Goal: Check status: Check status

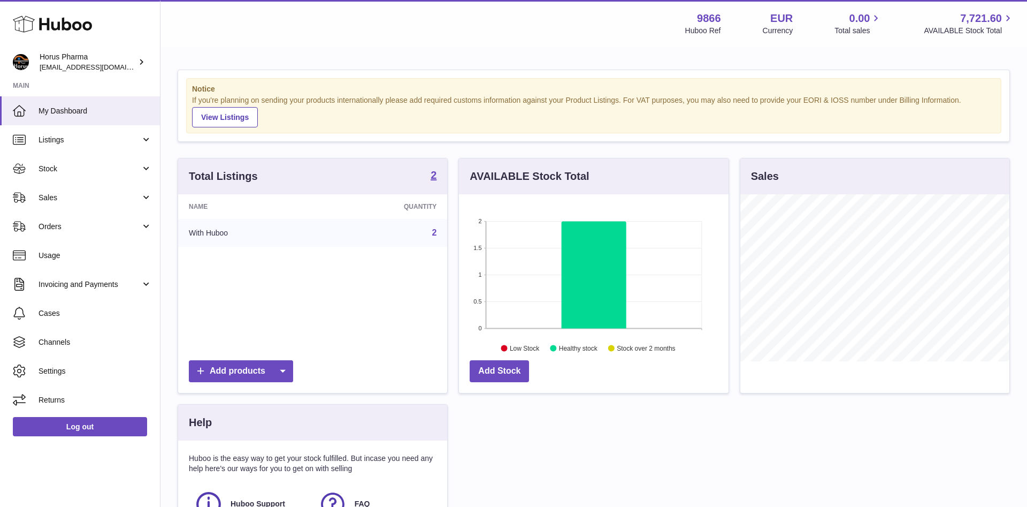
scroll to position [167, 269]
click at [150, 196] on link "Sales" at bounding box center [80, 197] width 160 height 29
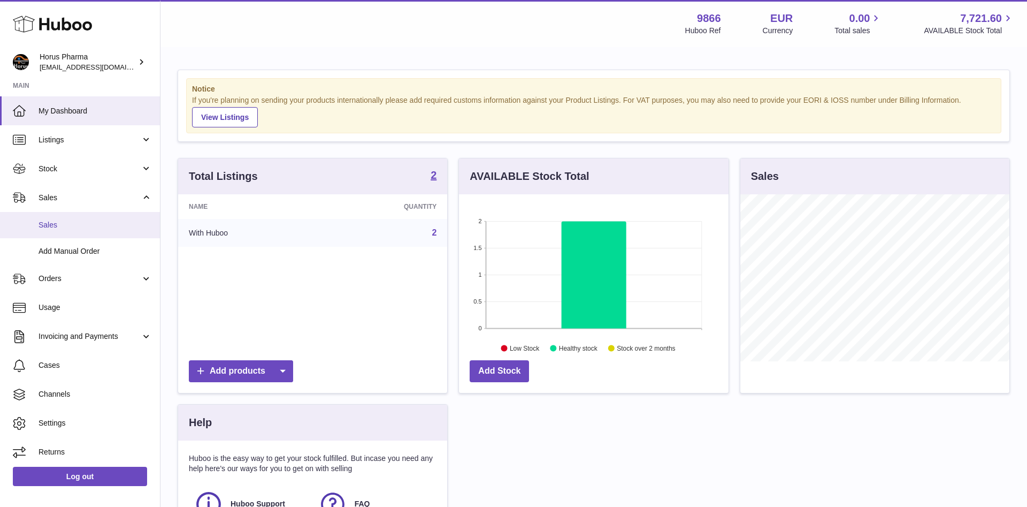
click at [50, 223] on span "Sales" at bounding box center [95, 225] width 113 height 10
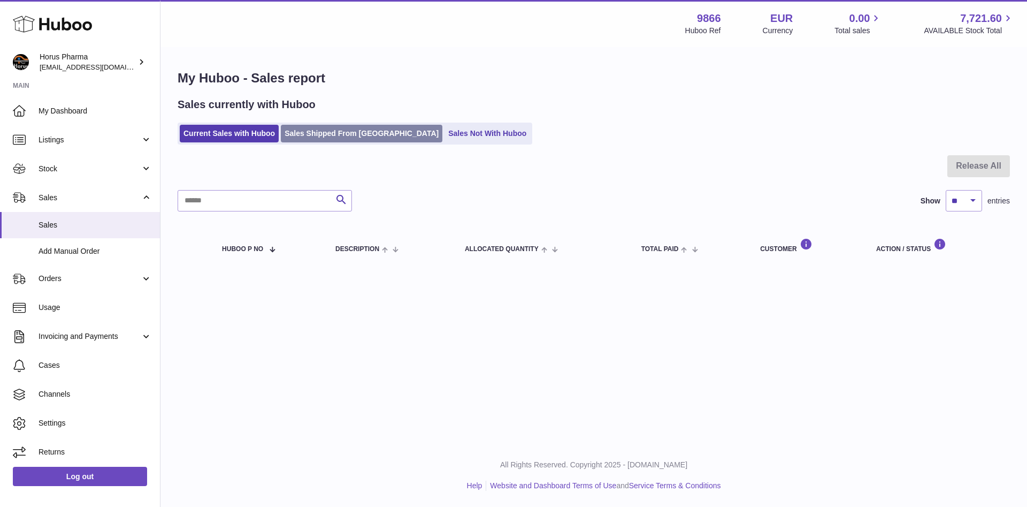
click at [321, 136] on link "Sales Shipped From Huboo" at bounding box center [362, 134] width 162 height 18
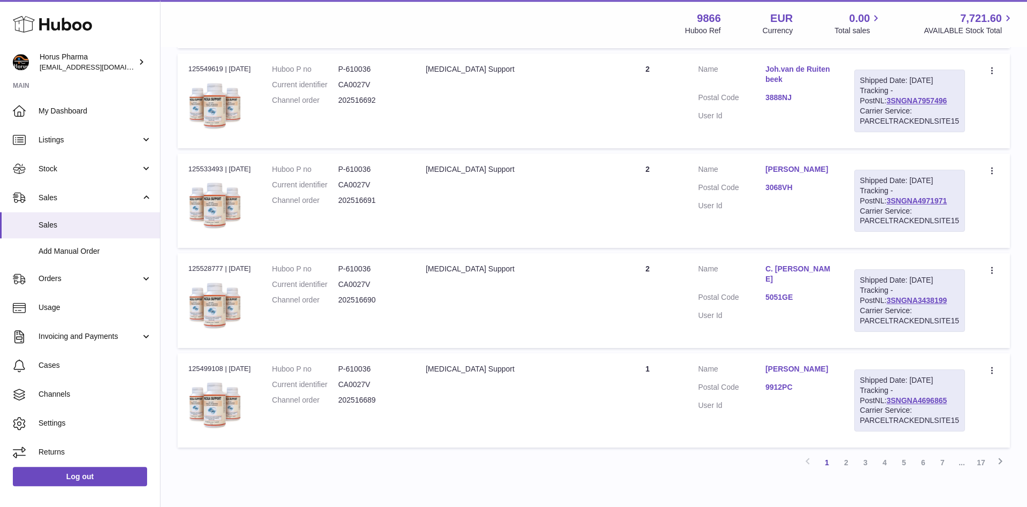
scroll to position [857, 0]
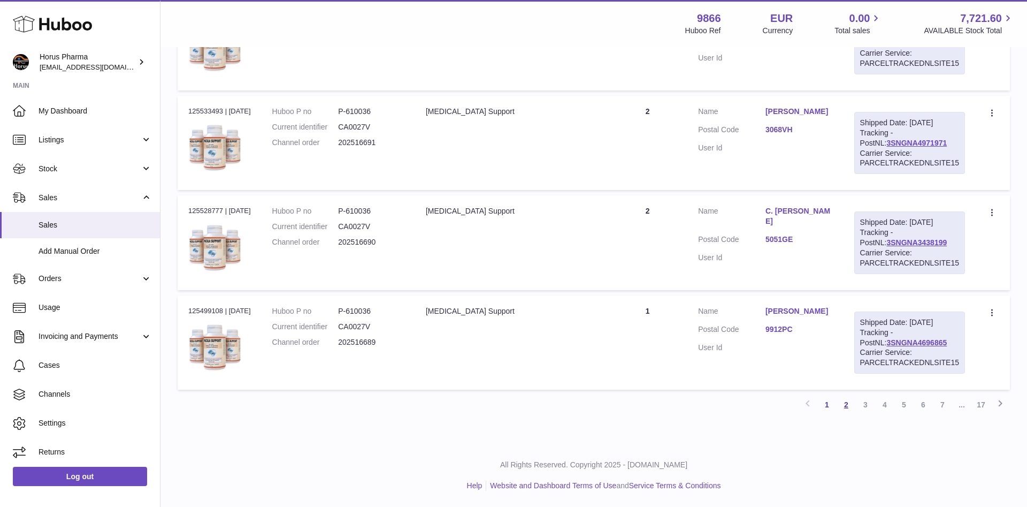
click at [845, 406] on link "2" at bounding box center [846, 404] width 19 height 19
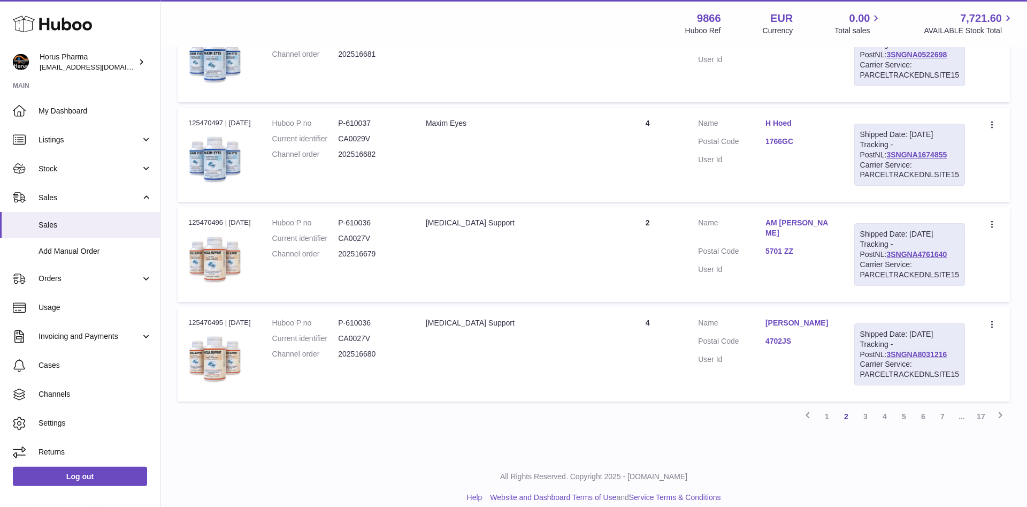
scroll to position [857, 0]
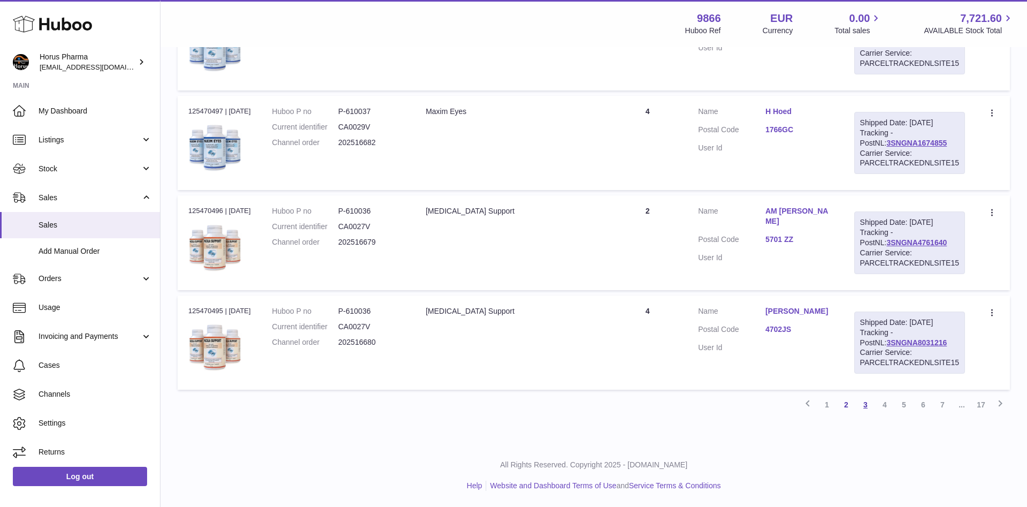
click at [864, 404] on link "3" at bounding box center [865, 404] width 19 height 19
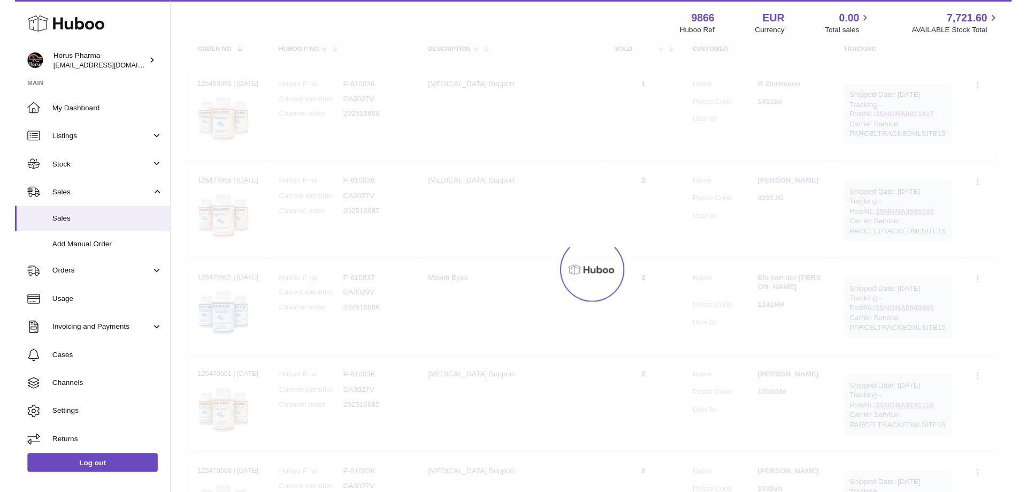
scroll to position [48, 0]
